Goal: Transaction & Acquisition: Purchase product/service

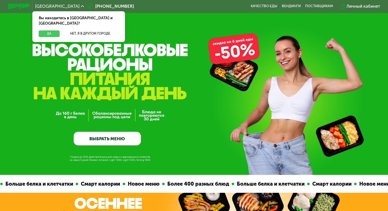
click at [56, 31] on button "Да" at bounding box center [49, 34] width 21 height 6
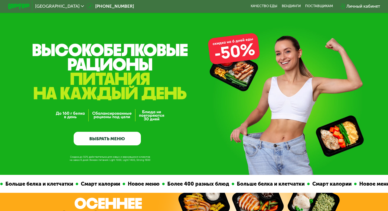
click at [114, 141] on link "ВЫБРАТЬ МЕНЮ" at bounding box center [107, 138] width 67 height 13
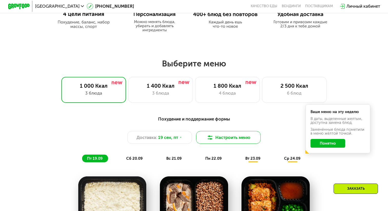
scroll to position [290, 0]
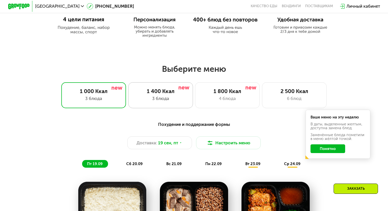
click at [176, 104] on div "1 400 Ккал 3 блюда" at bounding box center [160, 95] width 65 height 26
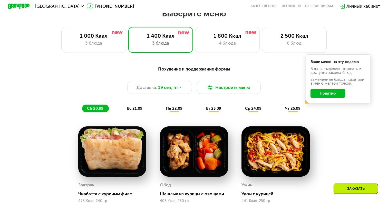
scroll to position [341, 0]
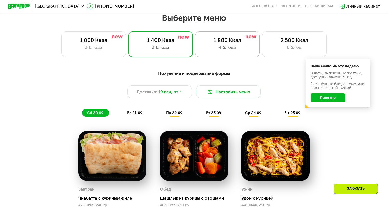
click at [232, 42] on div "1 800 Ккал" at bounding box center [226, 40] width 53 height 6
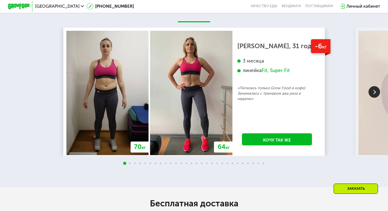
scroll to position [1024, 0]
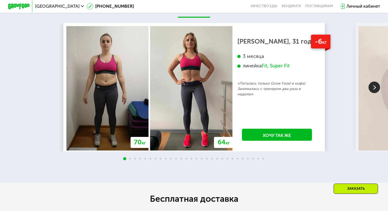
click at [374, 93] on img at bounding box center [374, 88] width 12 height 12
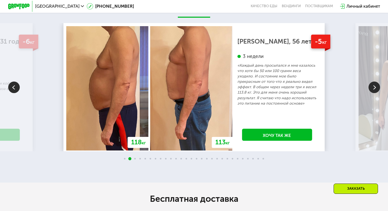
click at [374, 93] on img at bounding box center [374, 88] width 12 height 12
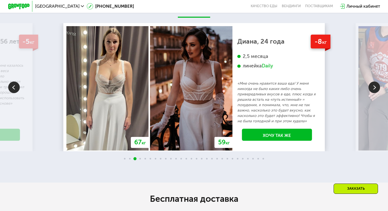
click at [374, 93] on img at bounding box center [374, 88] width 12 height 12
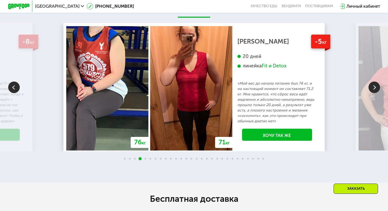
click at [374, 93] on img at bounding box center [374, 88] width 12 height 12
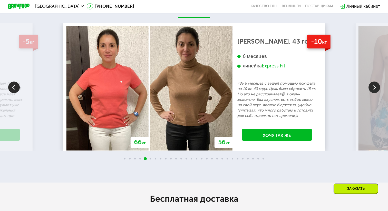
click at [374, 93] on img at bounding box center [374, 88] width 12 height 12
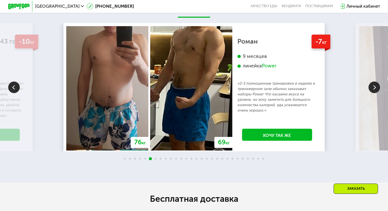
click at [374, 93] on img at bounding box center [374, 88] width 12 height 12
